Goal: Information Seeking & Learning: Learn about a topic

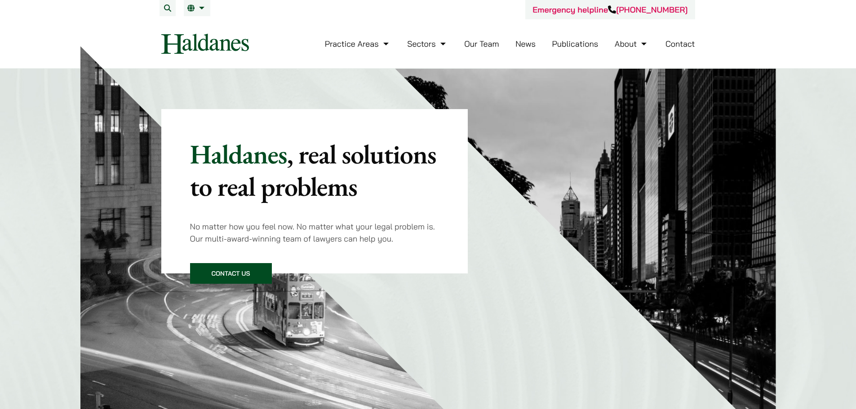
click at [475, 45] on link "Our Team" at bounding box center [481, 44] width 35 height 10
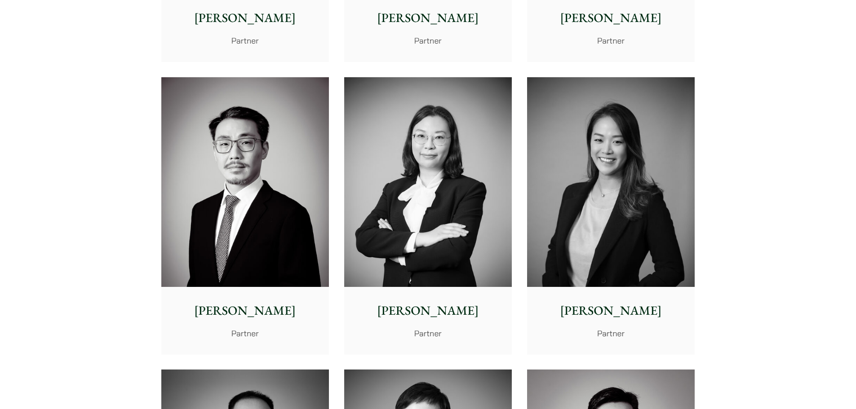
scroll to position [1527, 0]
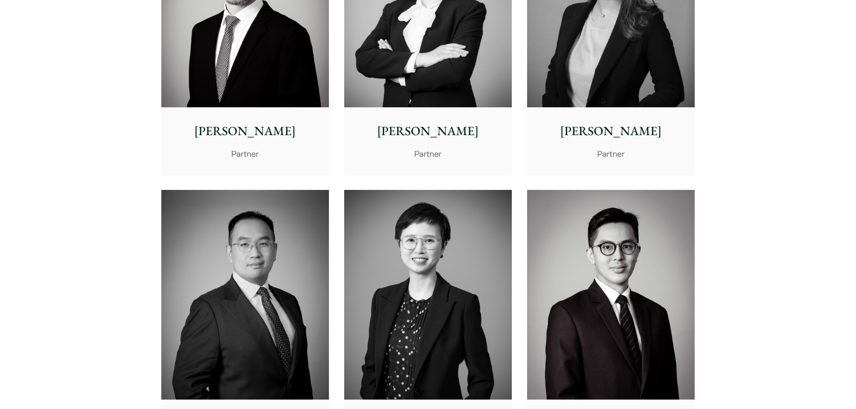
click at [608, 128] on p "[PERSON_NAME]" at bounding box center [610, 131] width 153 height 19
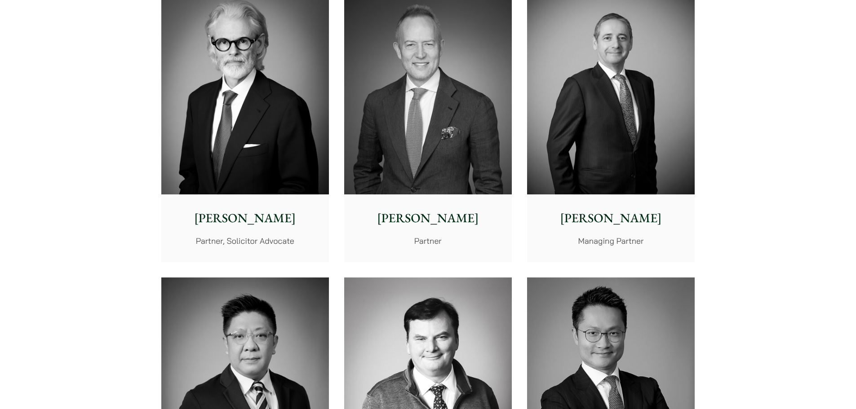
scroll to position [180, 0]
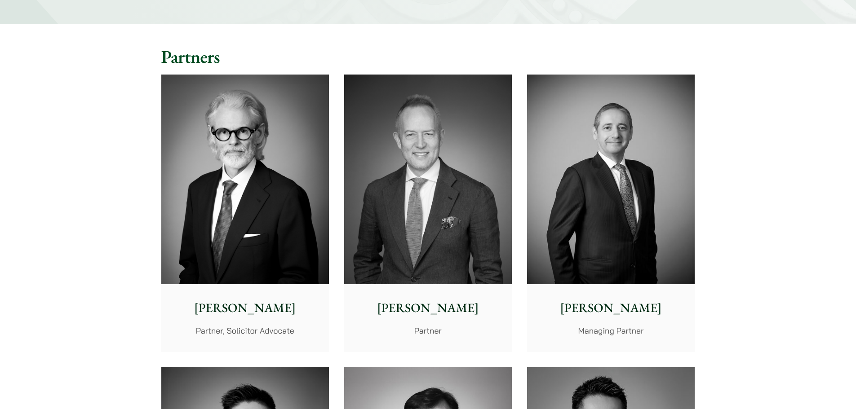
click at [423, 235] on img at bounding box center [428, 180] width 168 height 210
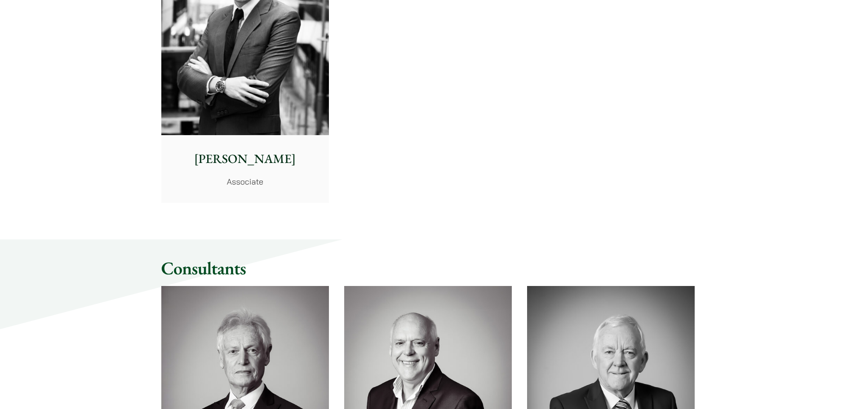
scroll to position [4178, 0]
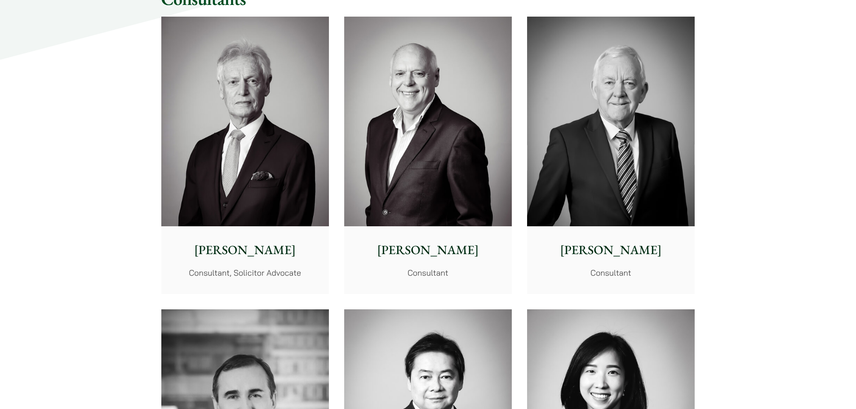
click at [225, 124] on img at bounding box center [245, 122] width 168 height 210
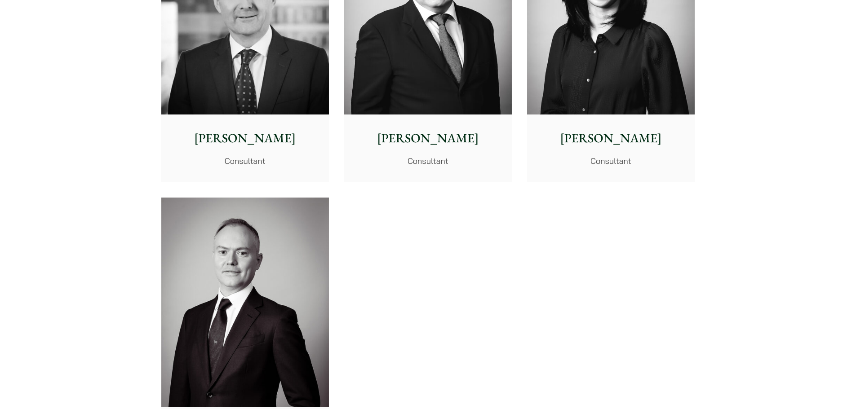
scroll to position [4672, 0]
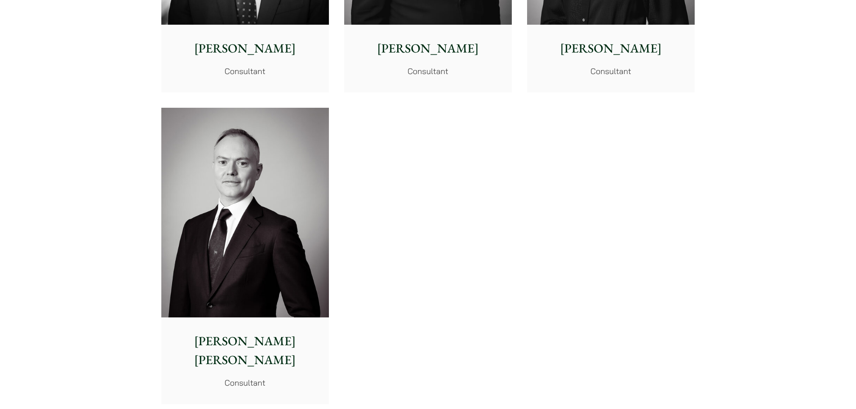
click at [275, 248] on img at bounding box center [245, 213] width 168 height 210
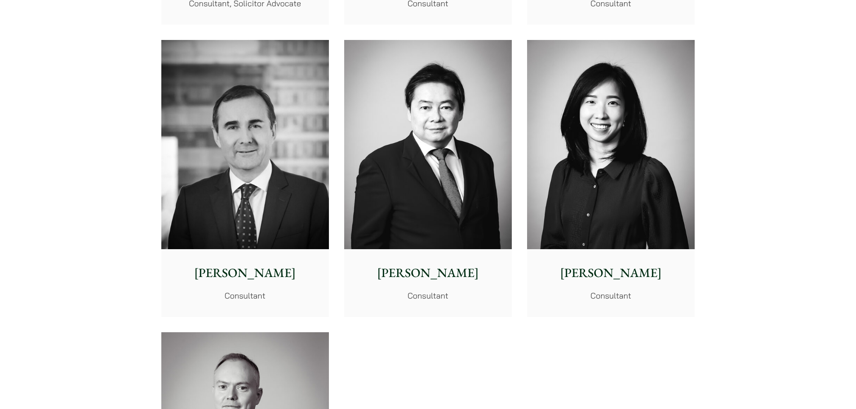
scroll to position [4493, 0]
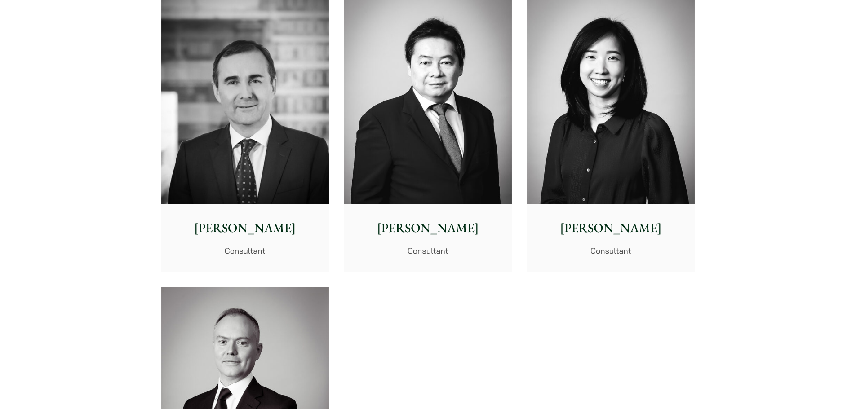
click at [411, 157] on img at bounding box center [428, 100] width 168 height 210
click at [660, 155] on img at bounding box center [611, 100] width 168 height 210
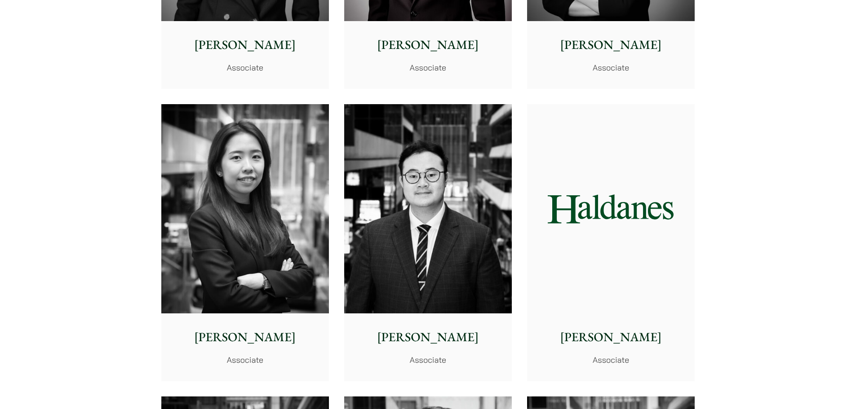
scroll to position [3190, 0]
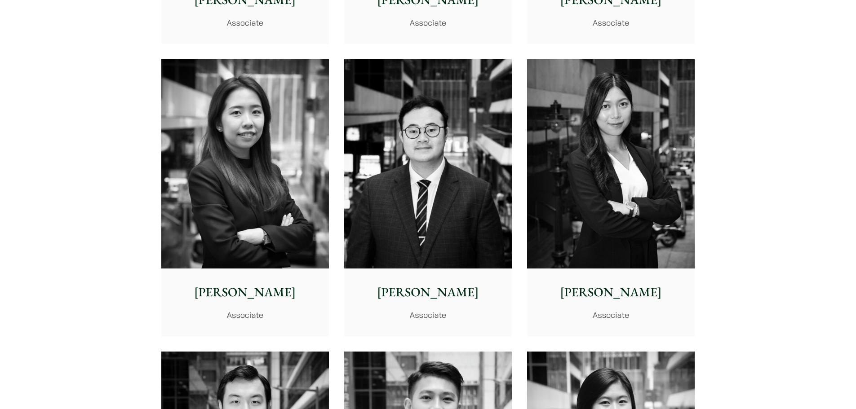
click at [615, 208] on img at bounding box center [611, 164] width 168 height 210
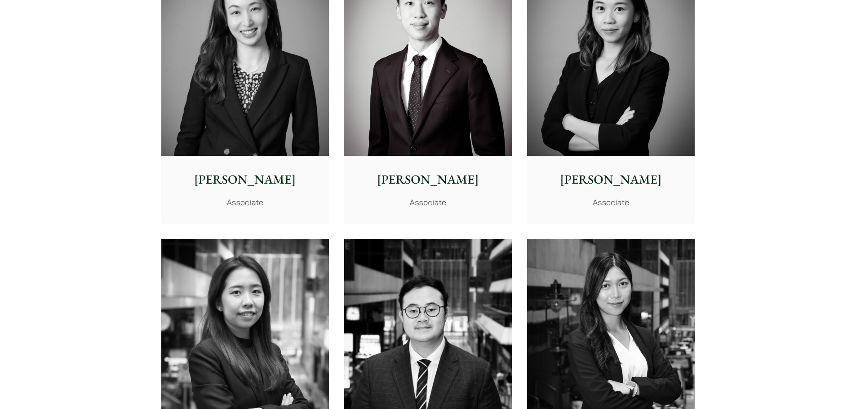
scroll to position [2875, 0]
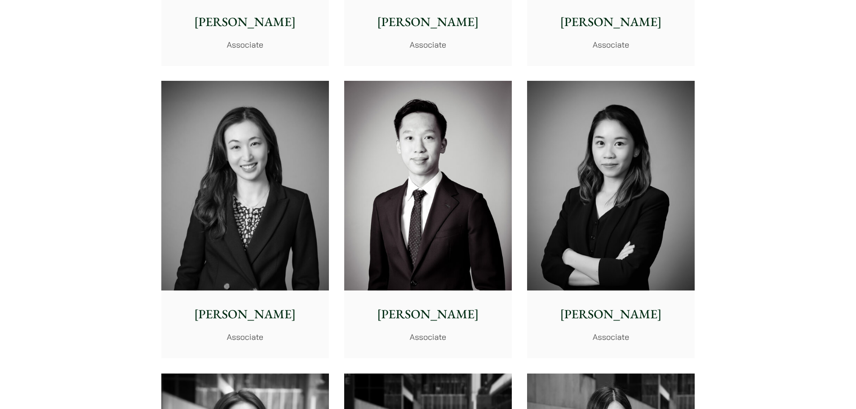
click at [452, 214] on img at bounding box center [428, 186] width 168 height 210
click at [281, 188] on img at bounding box center [245, 186] width 168 height 210
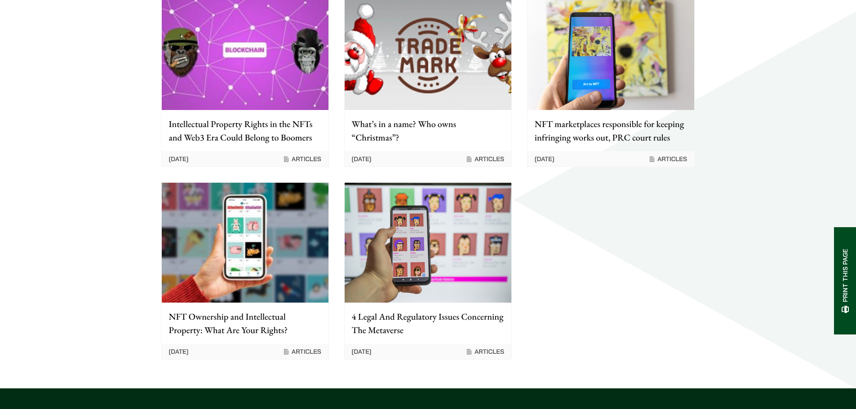
scroll to position [1393, 0]
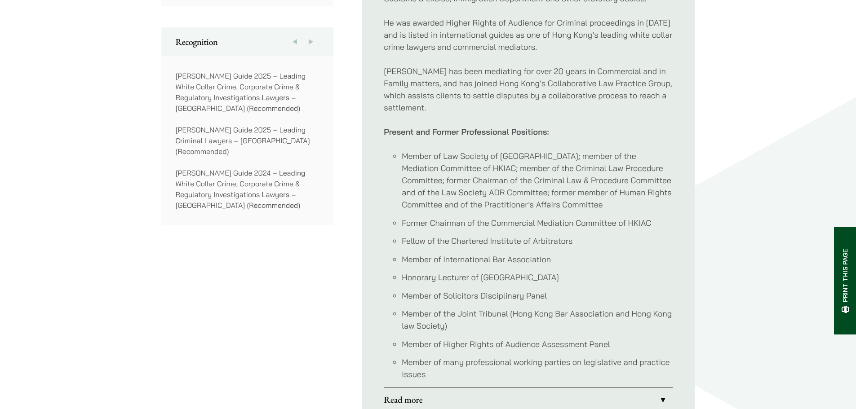
scroll to position [809, 0]
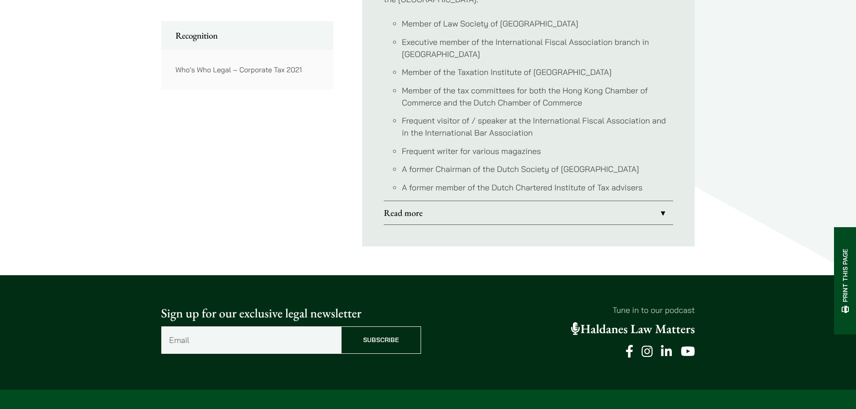
scroll to position [314, 0]
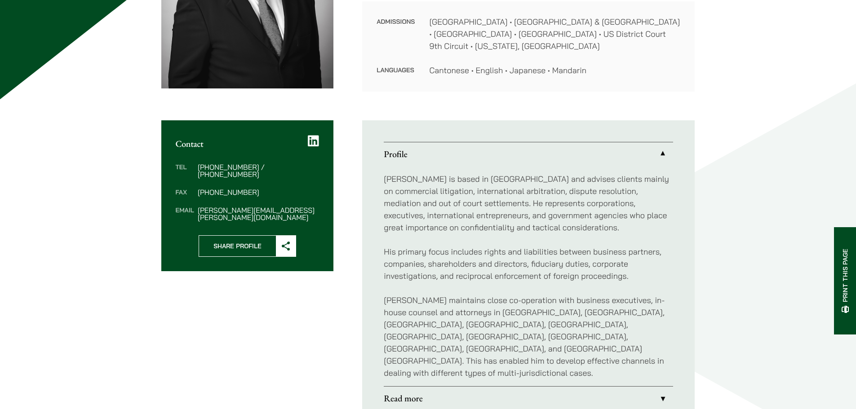
scroll to position [270, 0]
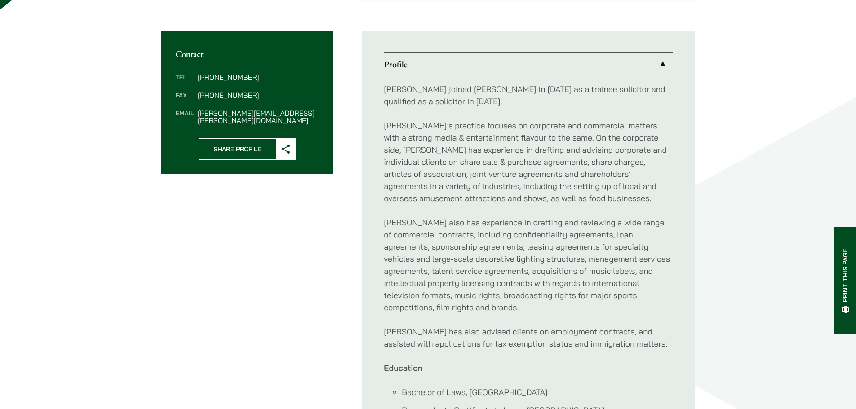
scroll to position [404, 0]
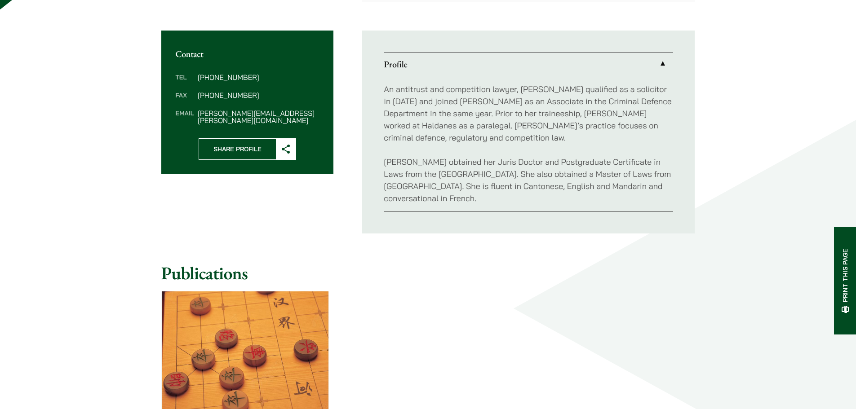
scroll to position [135, 0]
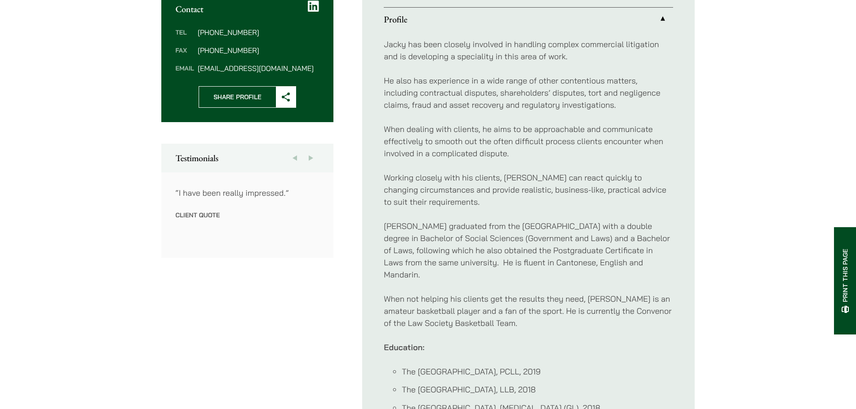
scroll to position [449, 0]
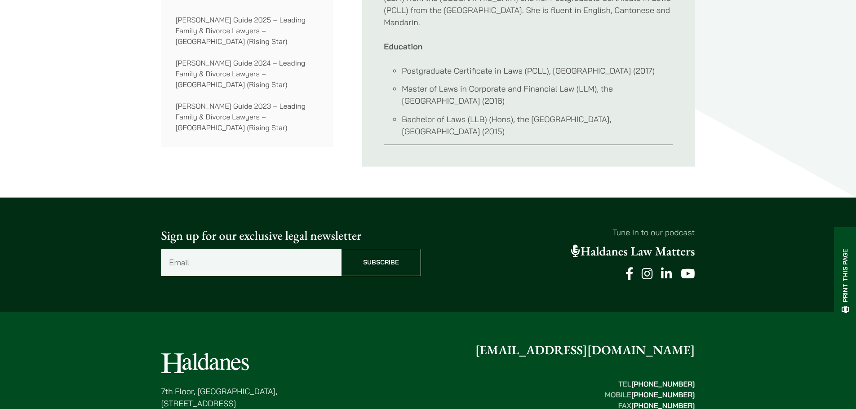
scroll to position [404, 0]
